Goal: Transaction & Acquisition: Purchase product/service

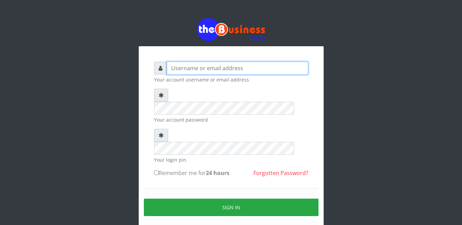
type input "moscomputers9@gmail.com"
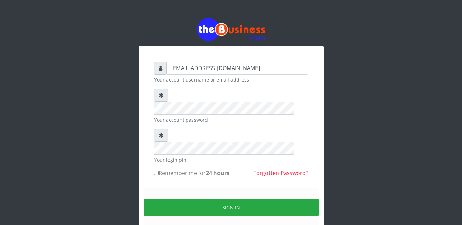
click at [190, 169] on label "Remember me for 24 hours" at bounding box center [191, 173] width 75 height 8
click at [159, 171] on input "Remember me for 24 hours" at bounding box center [156, 173] width 4 height 4
checkbox input "true"
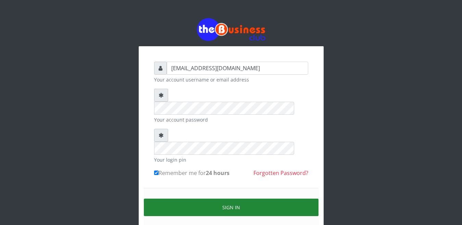
click at [228, 199] on button "Sign in" at bounding box center [231, 207] width 175 height 17
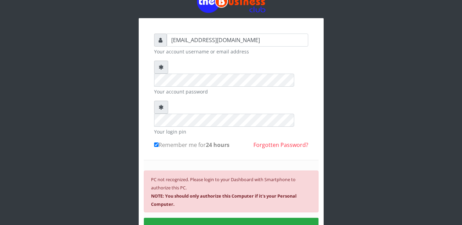
scroll to position [41, 0]
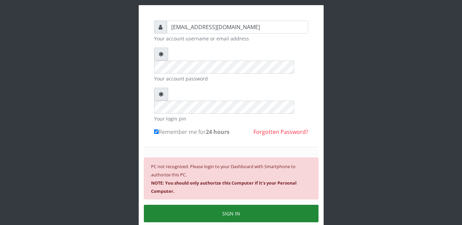
click at [232, 205] on button "SIGN IN" at bounding box center [231, 213] width 175 height 17
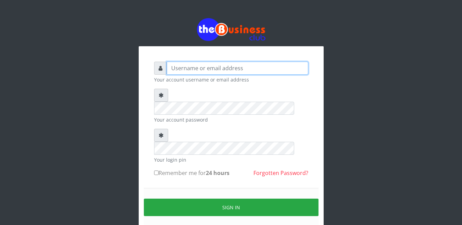
type input "moscomputers9@gmail.com"
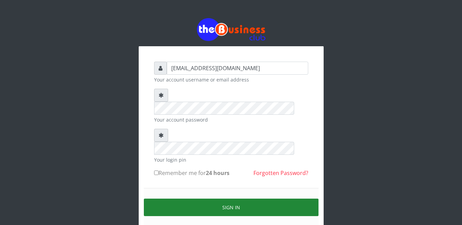
click at [238, 199] on button "Sign in" at bounding box center [231, 207] width 175 height 17
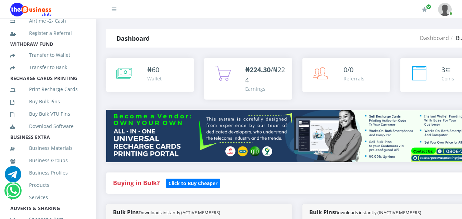
scroll to position [138, 0]
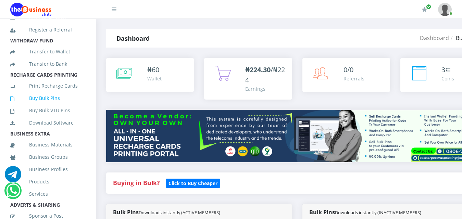
click at [47, 106] on link "Buy Bulk Pins" at bounding box center [47, 98] width 75 height 16
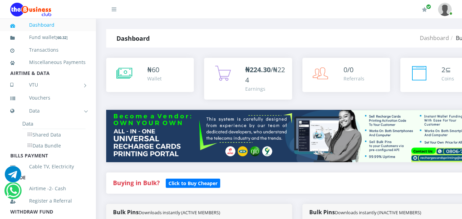
scroll to position [1, 0]
click at [275, 116] on img at bounding box center [297, 136] width 382 height 52
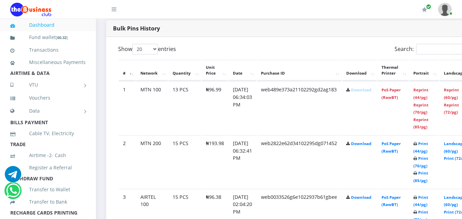
scroll to position [356, 0]
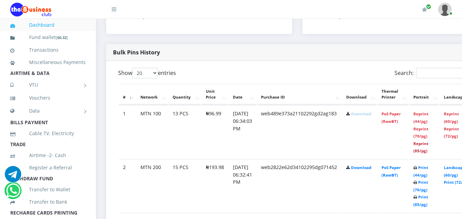
click at [429, 141] on link "Reprint (85/pg)" at bounding box center [420, 147] width 15 height 13
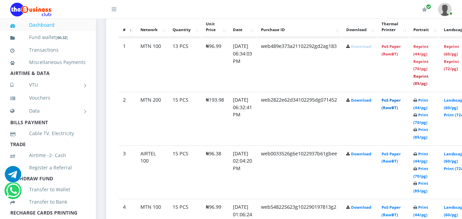
scroll to position [396, 0]
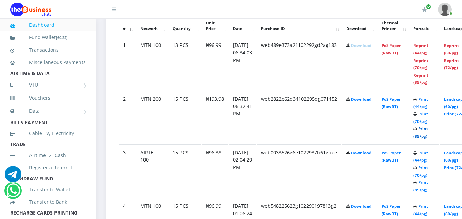
click at [428, 129] on link "Print (85/pg)" at bounding box center [420, 132] width 15 height 13
